Goal: Task Accomplishment & Management: Manage account settings

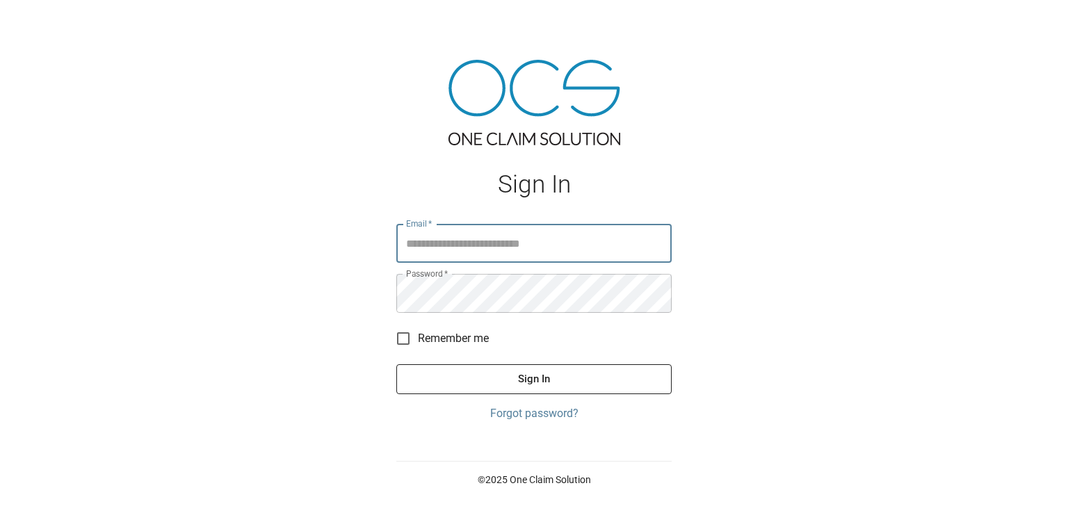
type input "**********"
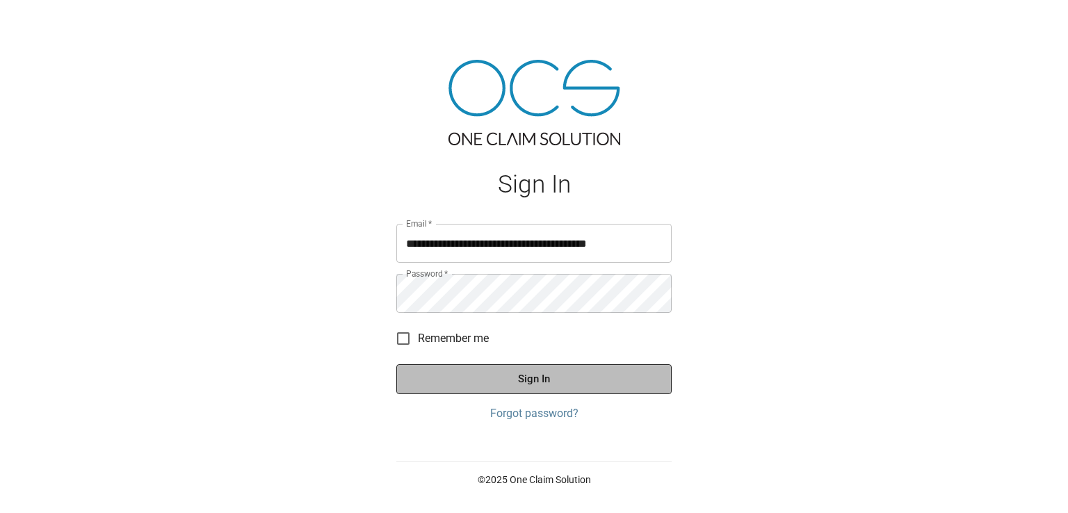
click at [537, 379] on button "Sign In" at bounding box center [534, 379] width 275 height 29
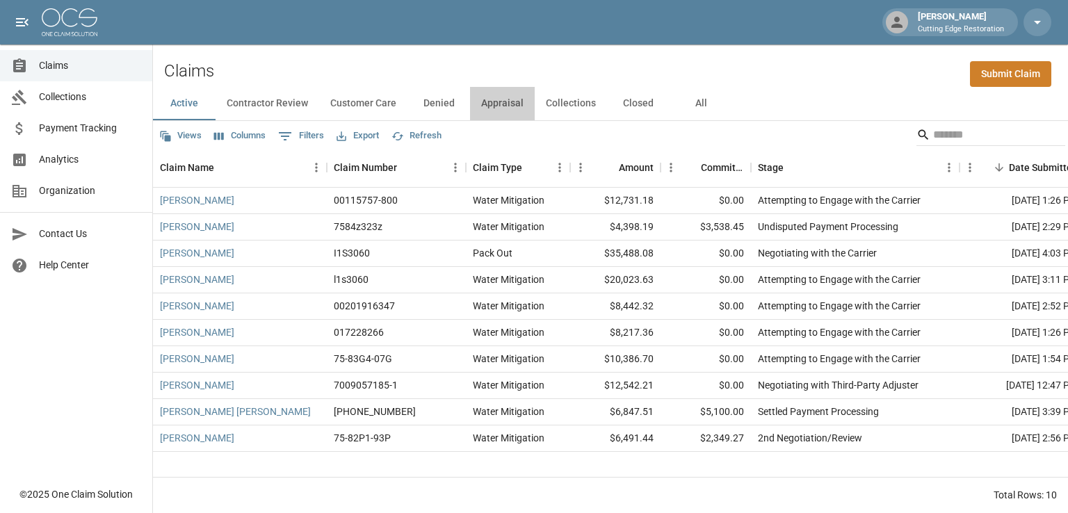
click at [492, 109] on button "Appraisal" at bounding box center [502, 103] width 65 height 33
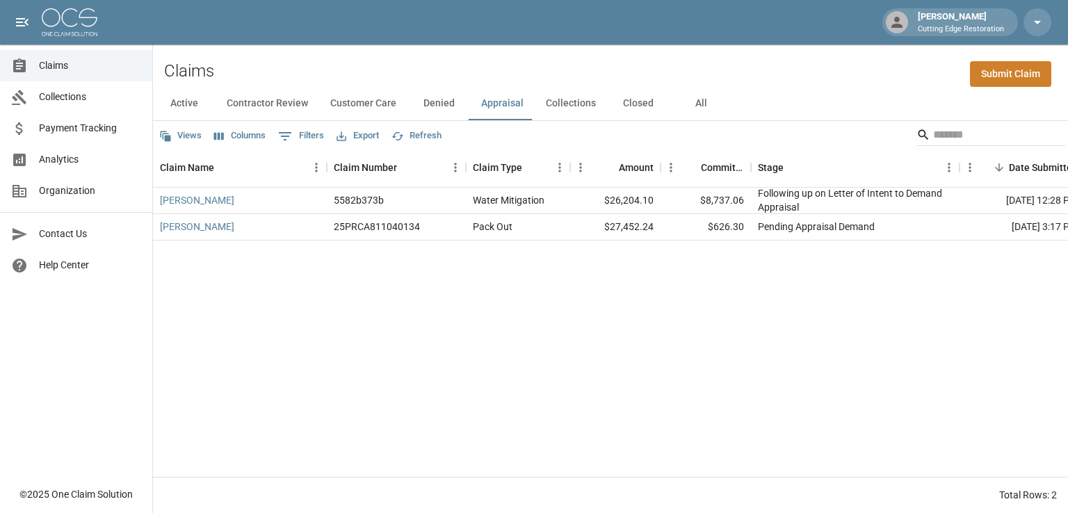
click at [988, 396] on div "Ricks, Mary 5582b373b Water Mitigation $26,204.10 $8,737.06 Following up on Let…" at bounding box center [803, 332] width 1301 height 289
click at [183, 103] on button "Active" at bounding box center [184, 103] width 63 height 33
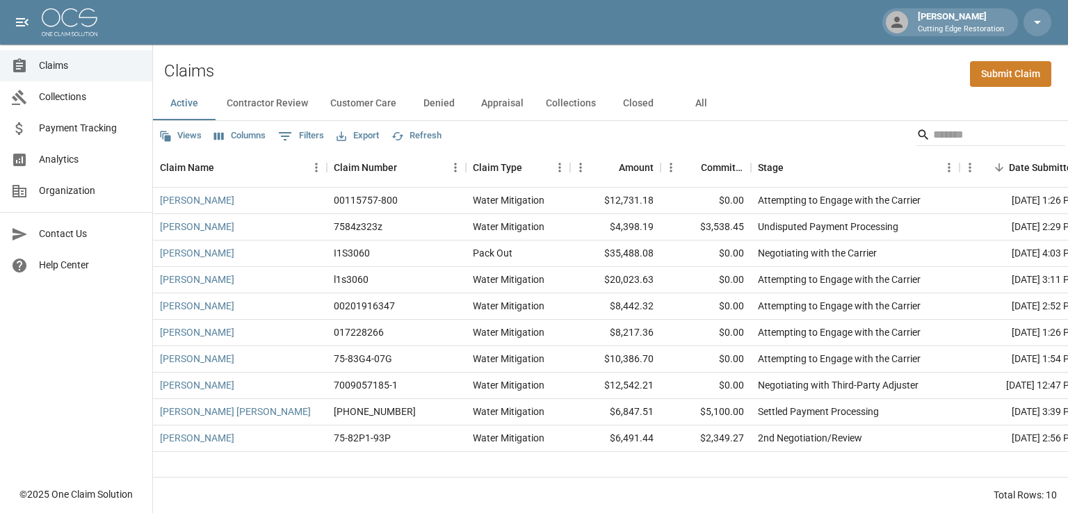
click at [643, 102] on button "Closed" at bounding box center [638, 103] width 63 height 33
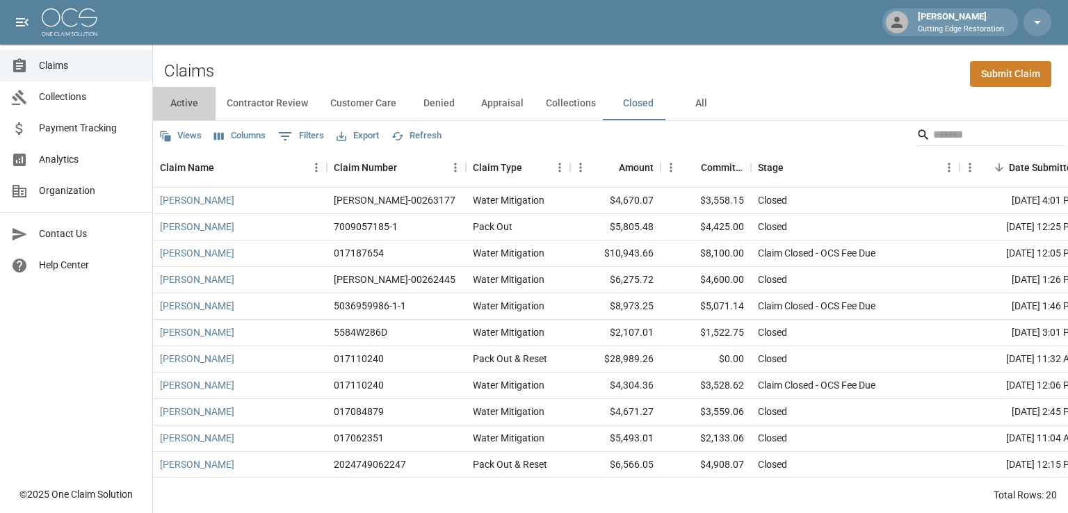
click at [179, 104] on button "Active" at bounding box center [184, 103] width 63 height 33
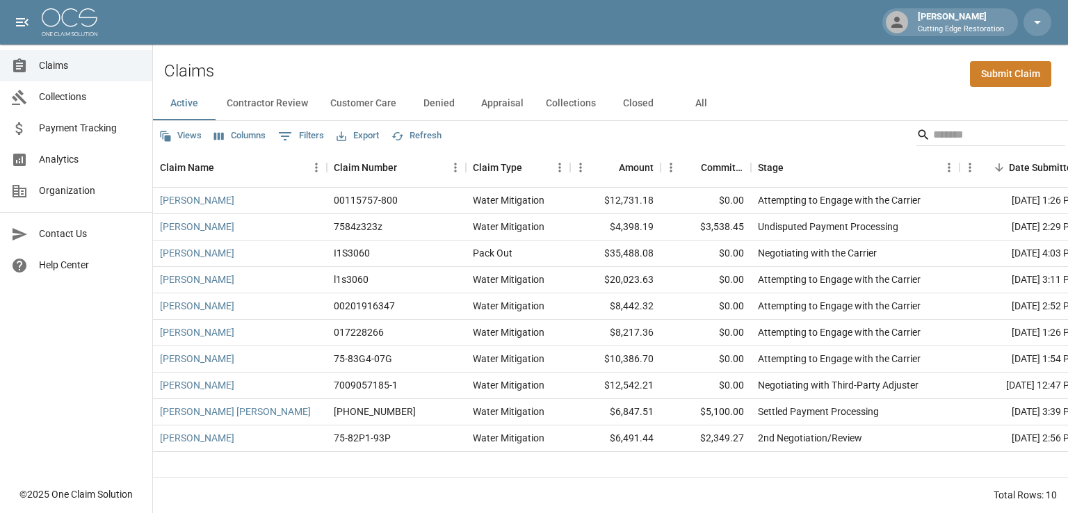
click at [561, 104] on button "Collections" at bounding box center [571, 103] width 72 height 33
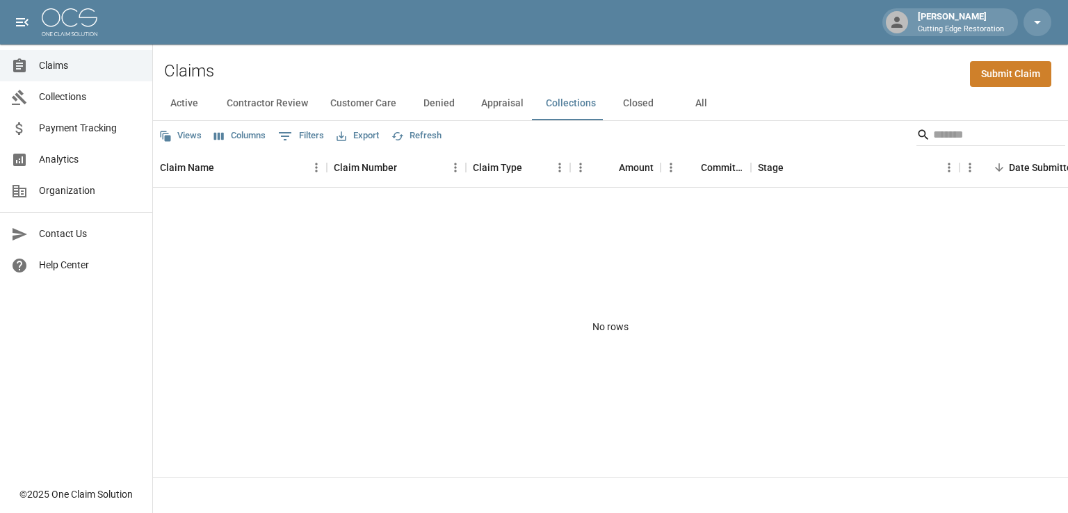
click at [184, 102] on button "Active" at bounding box center [184, 103] width 63 height 33
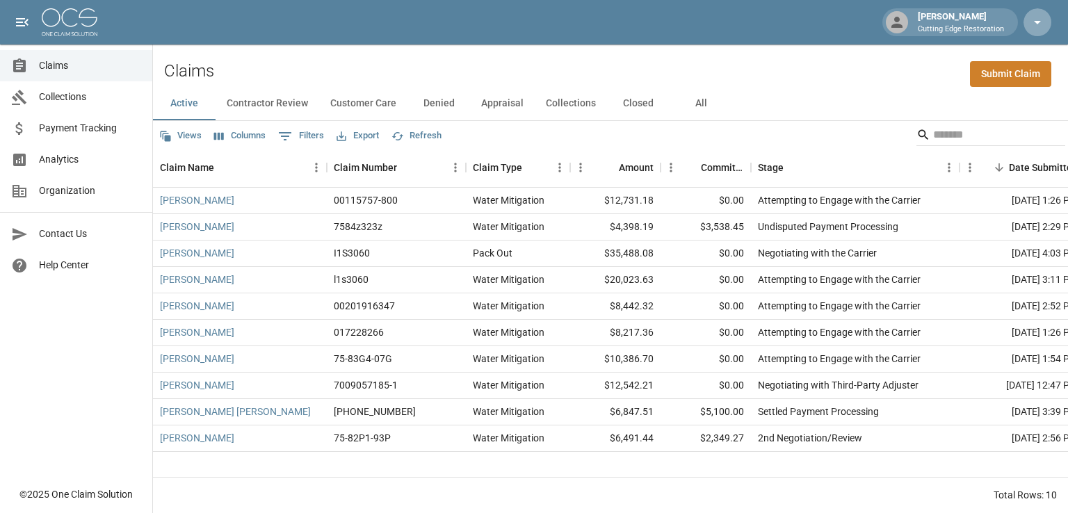
click at [1048, 21] on button "button" at bounding box center [1038, 22] width 28 height 28
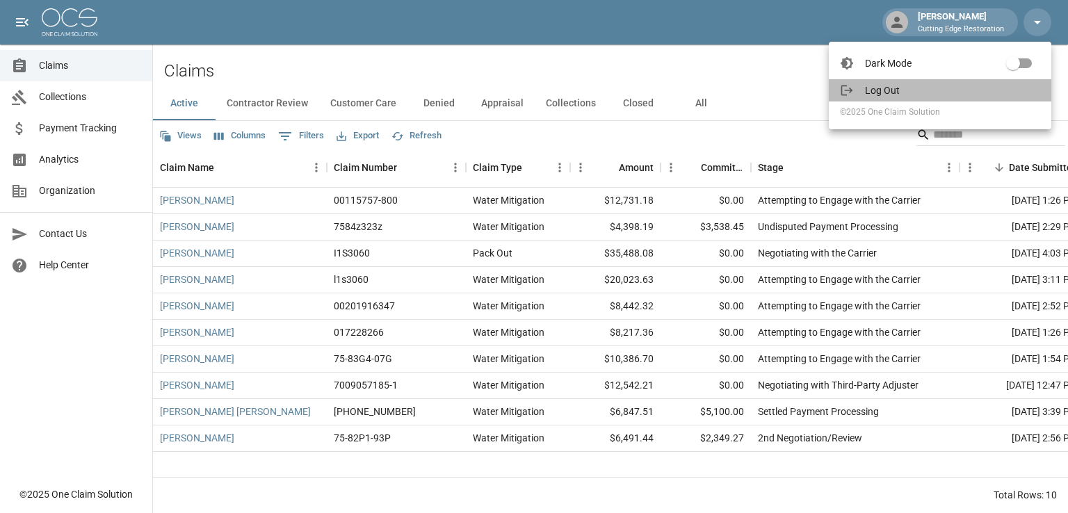
click at [897, 97] on li "Log Out" at bounding box center [940, 90] width 223 height 22
